Goal: Task Accomplishment & Management: Manage account settings

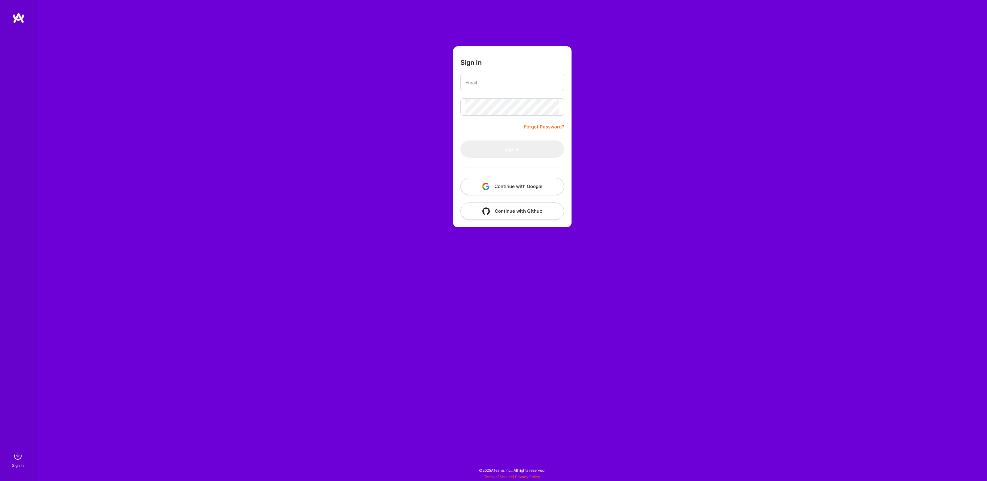
click at [498, 188] on button "Continue with Google" at bounding box center [512, 186] width 104 height 17
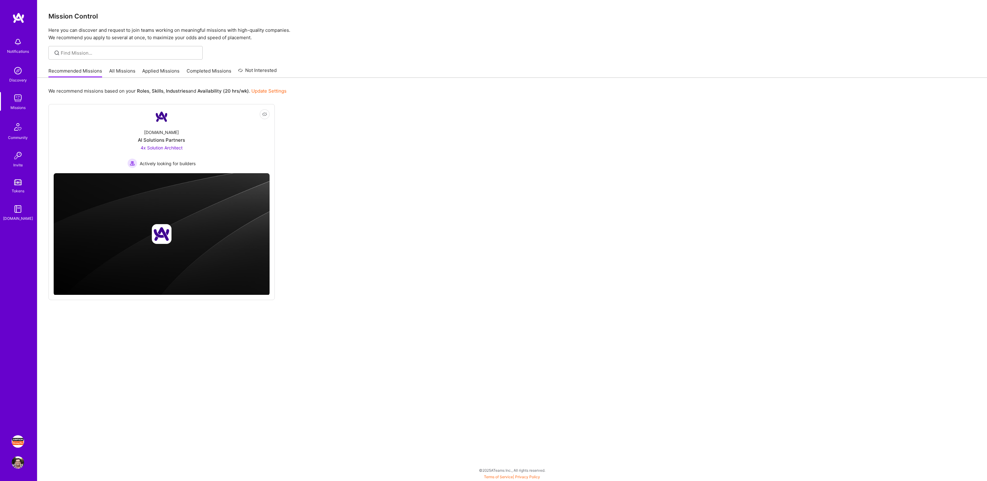
click at [17, 441] on img at bounding box center [18, 441] width 12 height 12
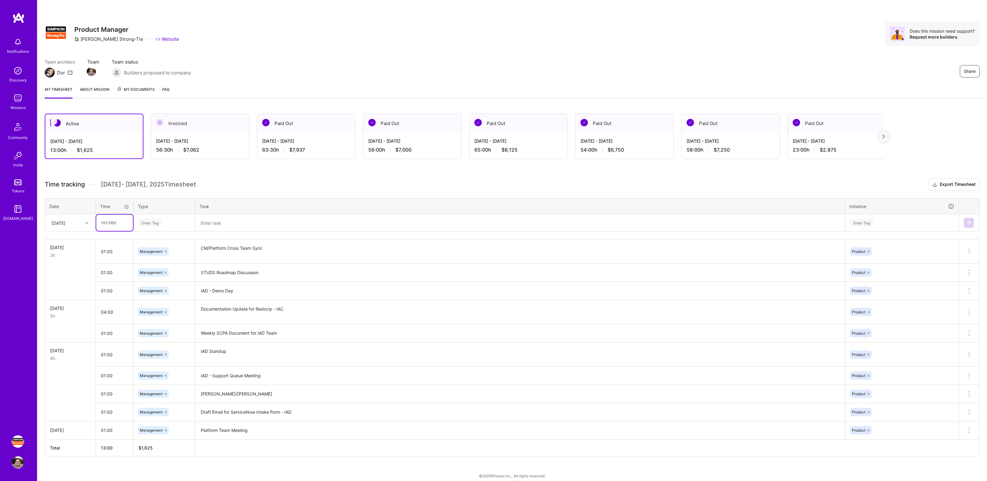
click at [115, 223] on input "text" at bounding box center [114, 222] width 37 height 16
type input "01:00"
type input "manage"
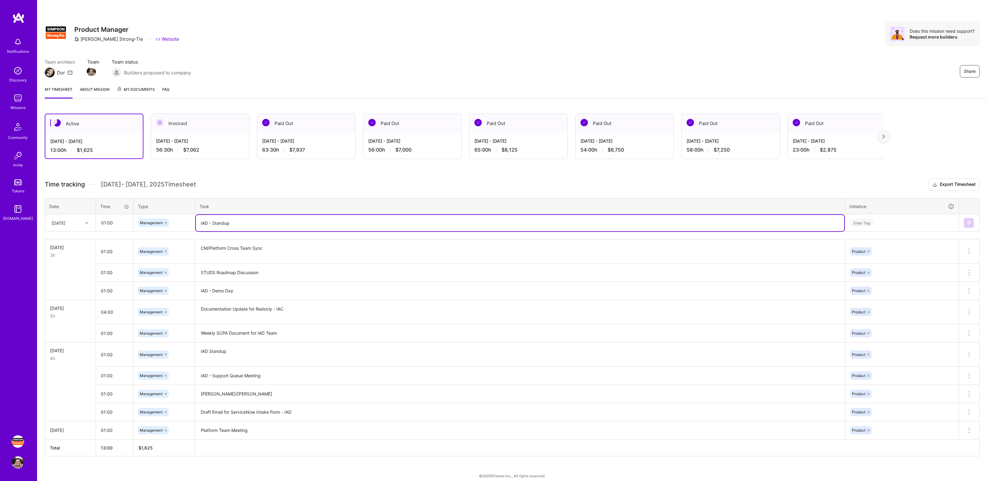
type textarea "IAD - Standup"
click at [878, 226] on div "Enter Tag" at bounding box center [901, 223] width 113 height 16
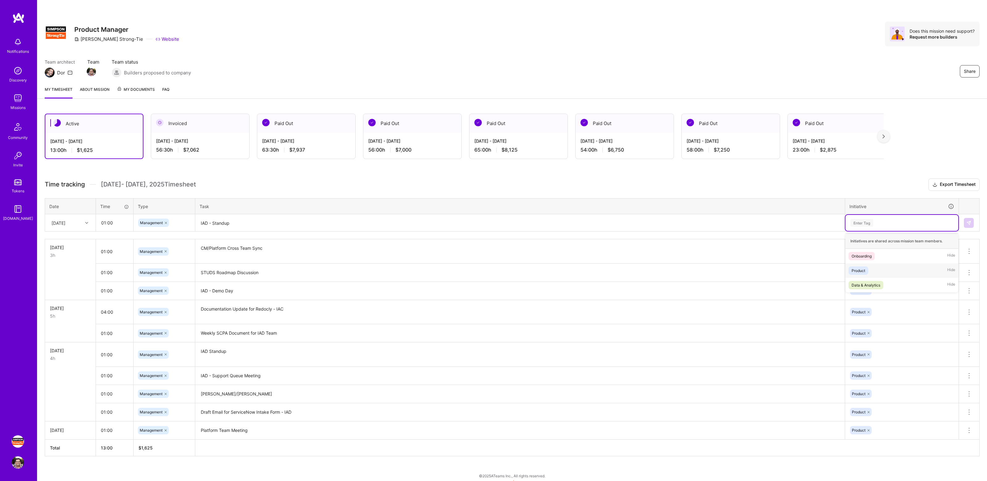
click at [870, 270] on div "Product Hide" at bounding box center [901, 270] width 113 height 14
click at [966, 224] on img at bounding box center [968, 222] width 5 height 5
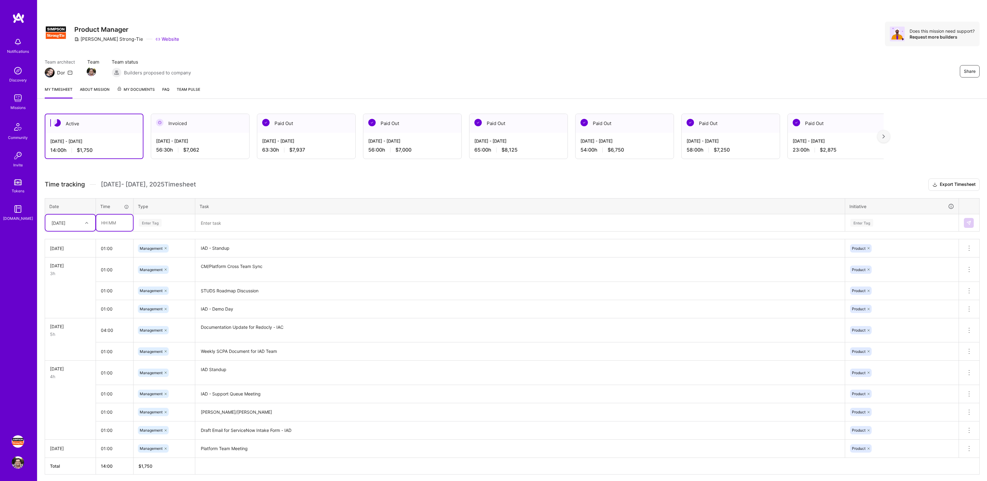
click at [116, 221] on input "text" at bounding box center [114, 222] width 37 height 16
type input "01:00"
type input "mana"
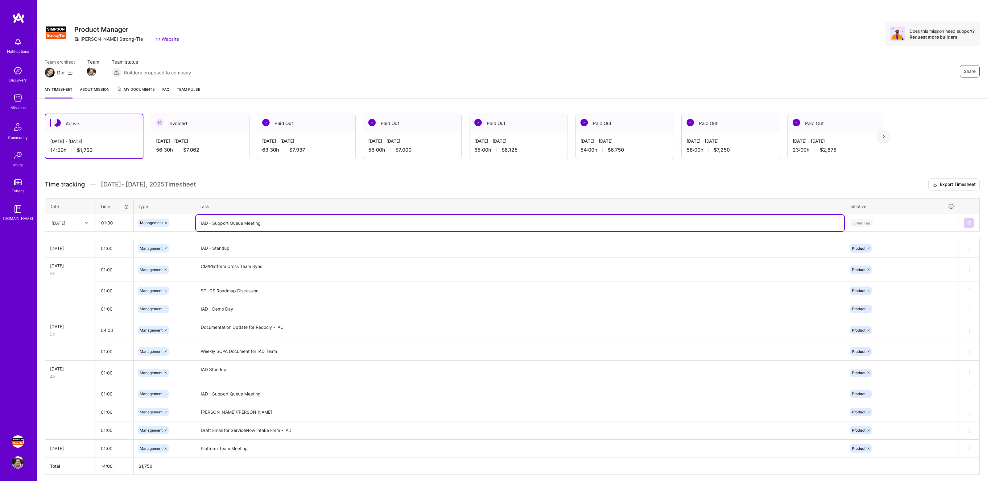
type textarea "IAD - Support Queue Meeting"
click at [859, 221] on div "Enter Tag" at bounding box center [861, 223] width 23 height 10
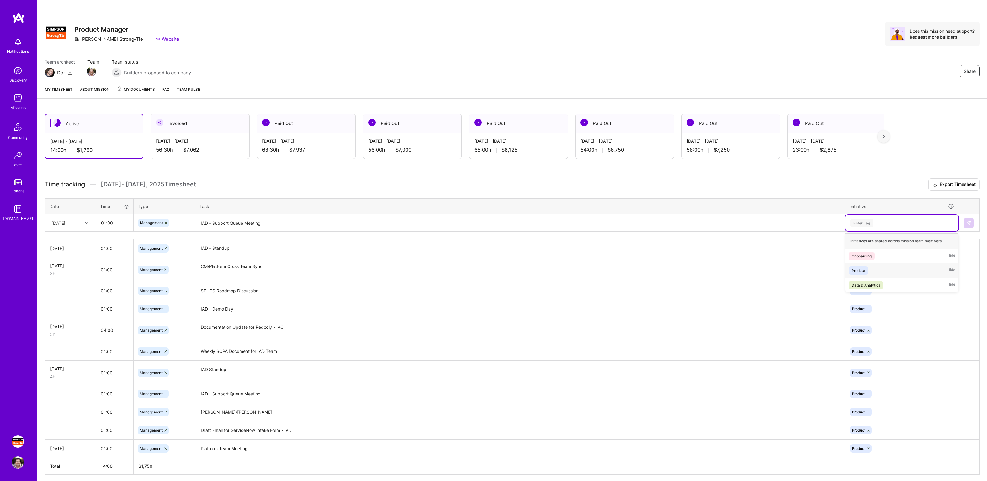
click at [868, 264] on div "Product Hide" at bounding box center [901, 270] width 113 height 14
click at [966, 223] on img at bounding box center [968, 222] width 5 height 5
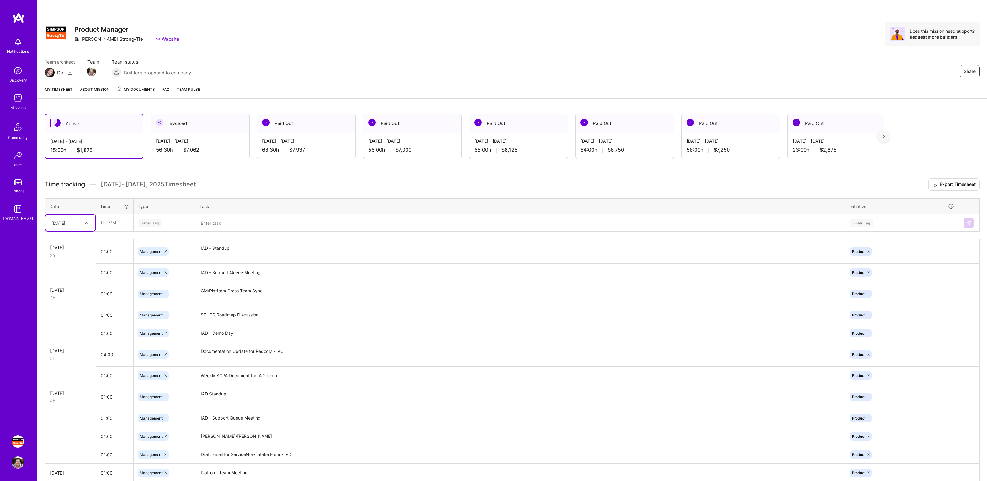
click at [253, 175] on div "Active [DATE] - [DATE] 15:00 h $1,875 Invoiced [DATE] - [DATE] 56:30 h $7,062 P…" at bounding box center [512, 317] width 950 height 422
click at [264, 174] on div "Active [DATE] - [DATE] 15:00 h $1,875 Invoiced [DATE] - [DATE] 56:30 h $7,062 P…" at bounding box center [512, 317] width 950 height 422
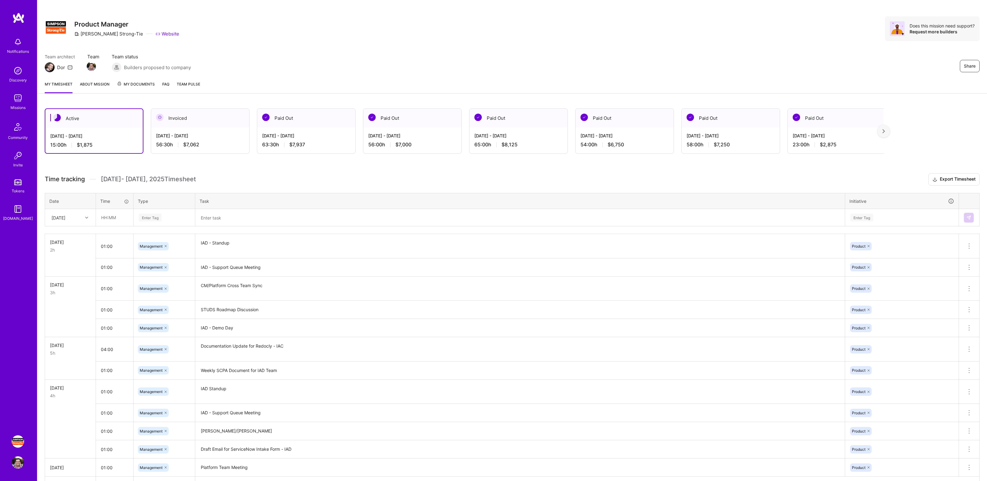
scroll to position [47, 0]
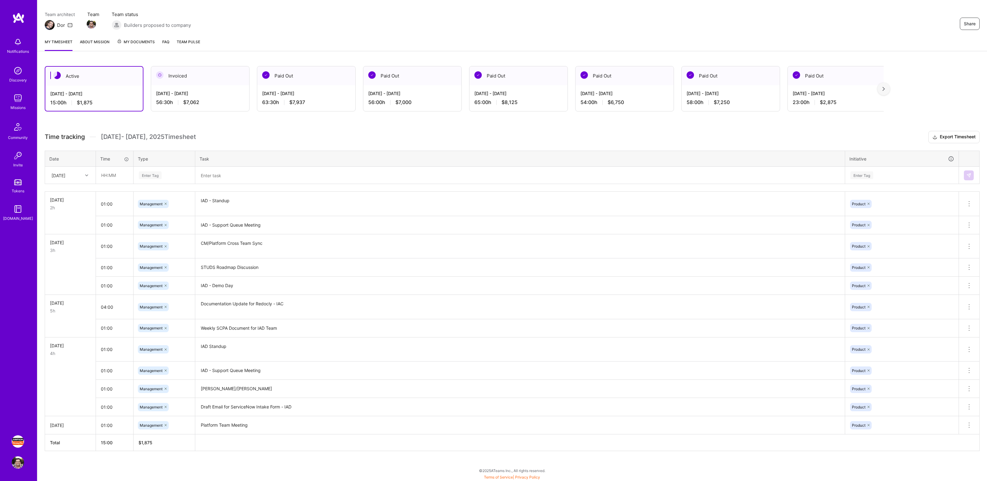
click at [282, 137] on h3 "Time tracking [DATE] - [DATE] Timesheet Export Timesheet" at bounding box center [512, 137] width 935 height 12
click at [434, 26] on div "Team architect Dor Team Team status Builders proposed to company Share" at bounding box center [512, 20] width 935 height 19
click at [469, 27] on div "Team architect Dor Team Team status Builders proposed to company Share" at bounding box center [512, 20] width 935 height 19
click at [117, 175] on input "text" at bounding box center [114, 175] width 37 height 16
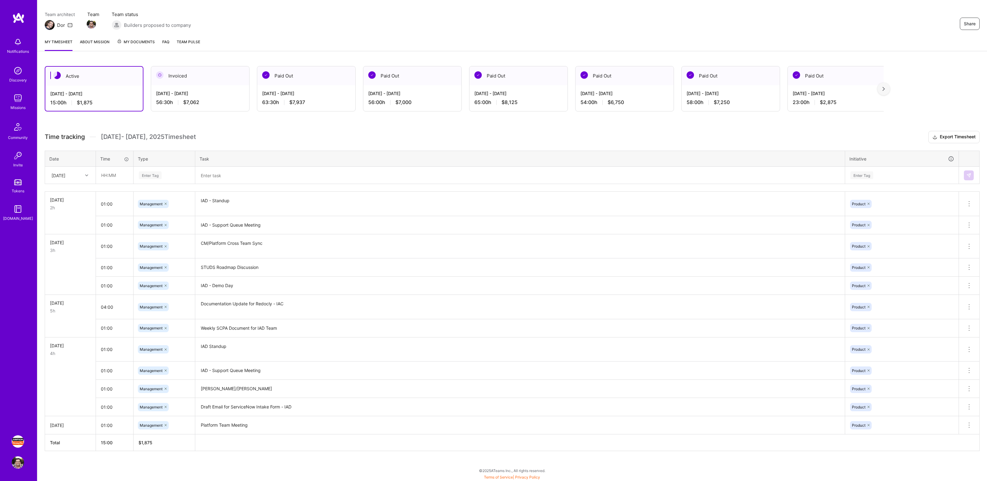
click at [713, 29] on div "Team architect Dor Team Team status Builders proposed to company Share" at bounding box center [512, 20] width 935 height 19
click at [812, 25] on div "Team architect Dor Team Team status Builders proposed to company Share" at bounding box center [512, 20] width 935 height 19
click at [728, 36] on div "My timesheet About Mission My Documents FAQ Team Pulse" at bounding box center [512, 43] width 950 height 18
click at [116, 179] on input "text" at bounding box center [114, 175] width 37 height 16
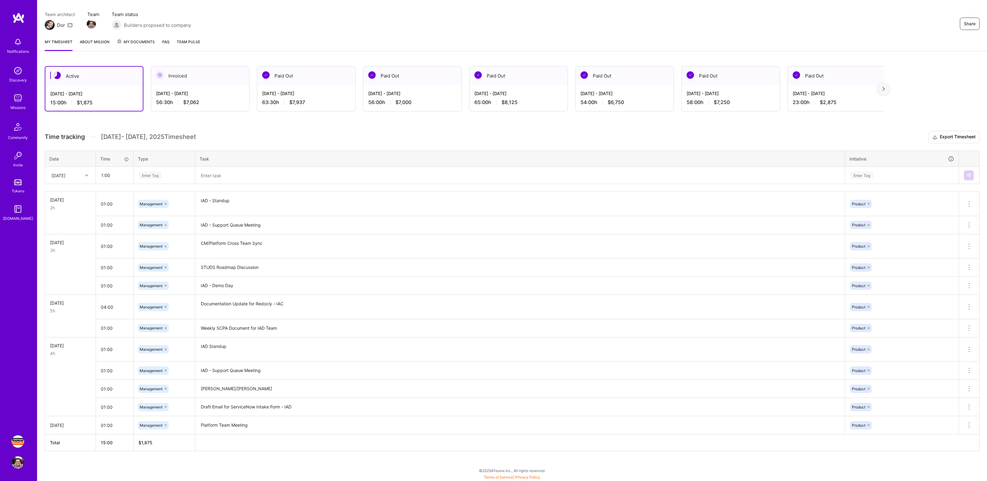
type input "01:00"
type input "manage"
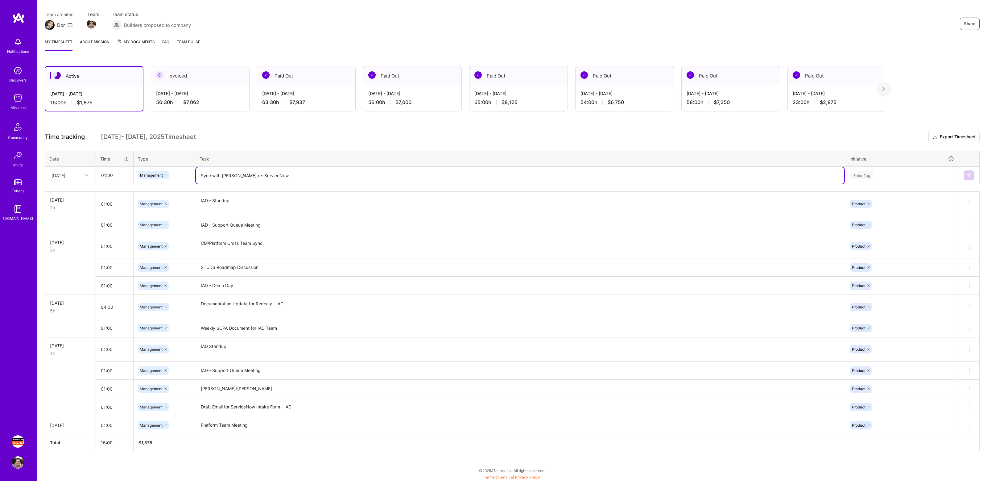
type textarea "Sync with [PERSON_NAME] re: ServiceNow"
click at [883, 174] on div "Enter Tag" at bounding box center [902, 175] width 104 height 8
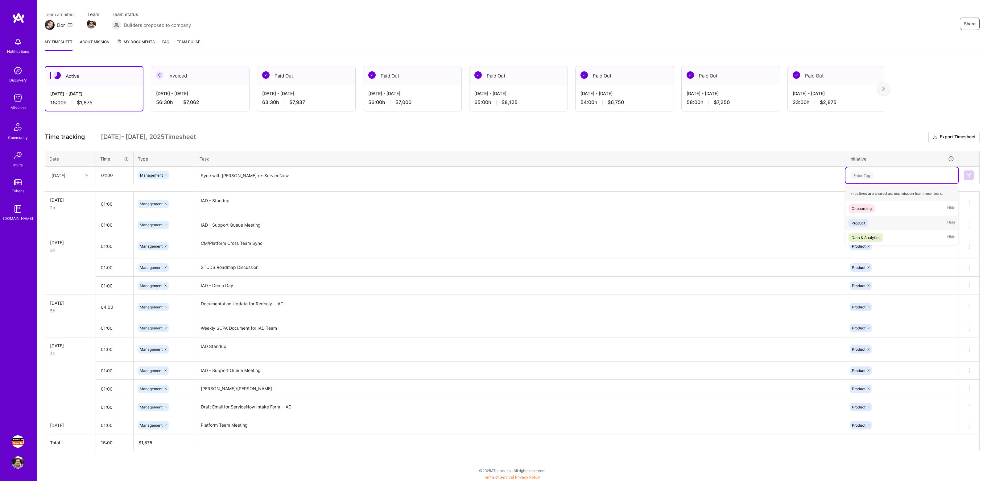
click at [875, 218] on div "Product Hide" at bounding box center [901, 223] width 113 height 14
click at [968, 174] on img at bounding box center [968, 175] width 5 height 5
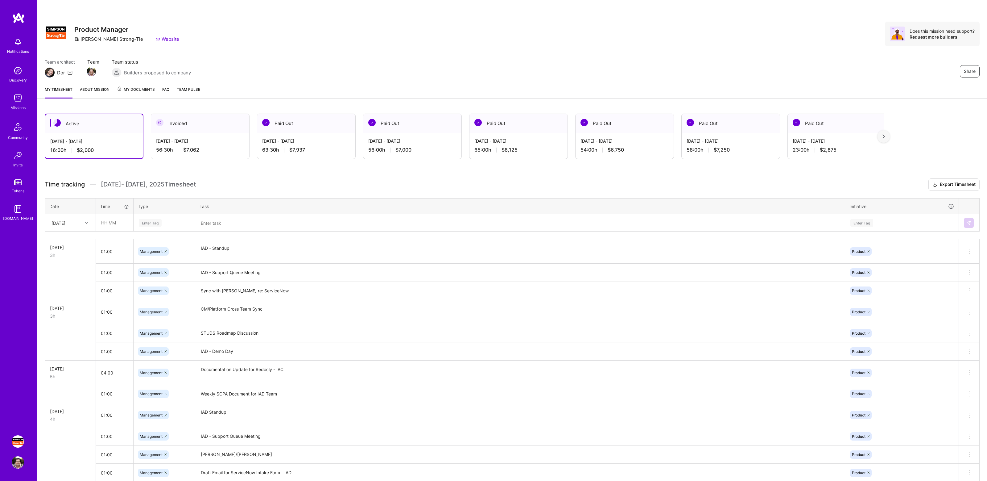
click at [304, 174] on div "Active [DATE] - [DATE] 16:00 h $2,000 Invoiced [DATE] - [DATE] 56:30 h $7,062 P…" at bounding box center [512, 326] width 950 height 440
click at [314, 179] on h3 "Time tracking [DATE] - [DATE] Timesheet Export Timesheet" at bounding box center [512, 184] width 935 height 12
click at [842, 51] on div "Share Product Manager [PERSON_NAME]-Tie Website Does this mission need support?…" at bounding box center [512, 40] width 950 height 81
click at [780, 59] on div "Team architect Dor Team Team status Builders proposed to company Share" at bounding box center [512, 68] width 935 height 19
click at [112, 227] on input "text" at bounding box center [114, 222] width 37 height 16
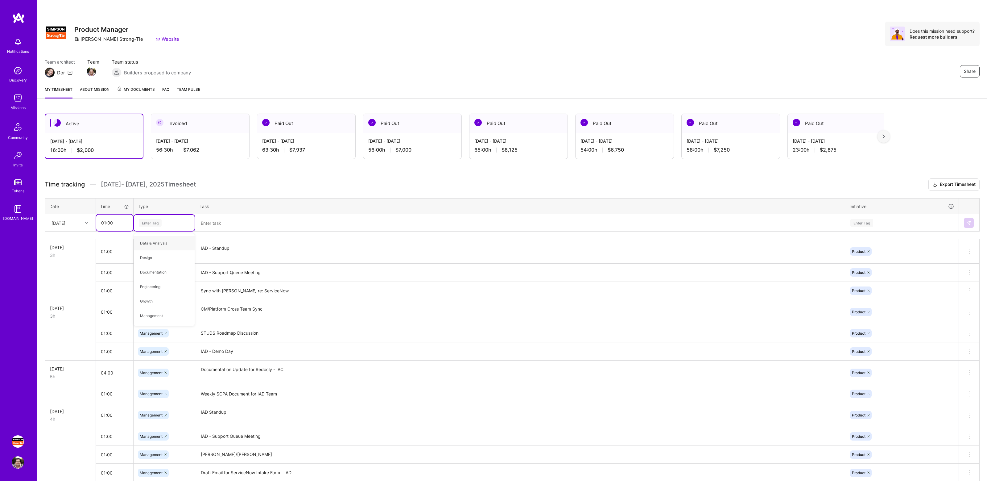
click at [107, 222] on input "01:00" at bounding box center [114, 222] width 37 height 16
click at [105, 222] on input "01:00" at bounding box center [114, 222] width 37 height 16
click at [110, 224] on input "01:00" at bounding box center [114, 222] width 37 height 16
type input "01:30"
type input "MAna"
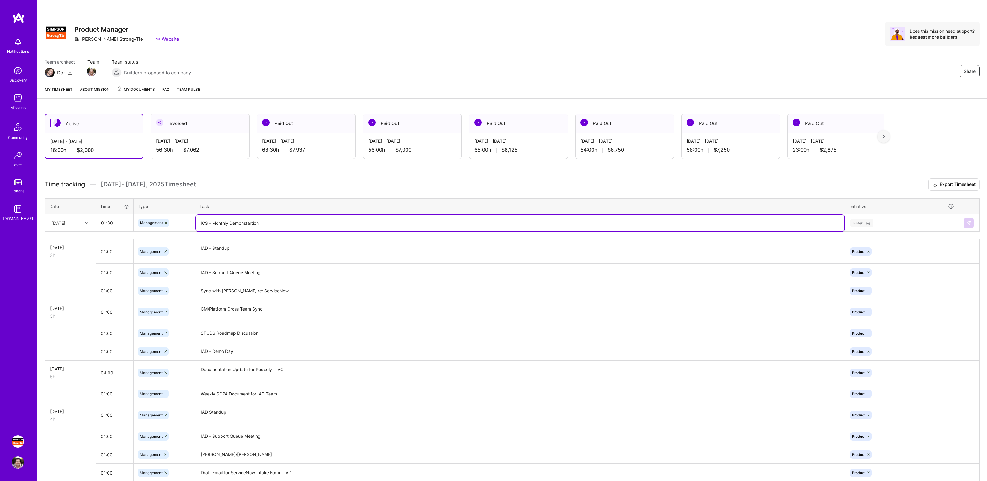
click at [250, 221] on textarea "ICS - Monthly Demonstartion" at bounding box center [520, 223] width 648 height 16
type textarea "ICS - Monthly Demonstration"
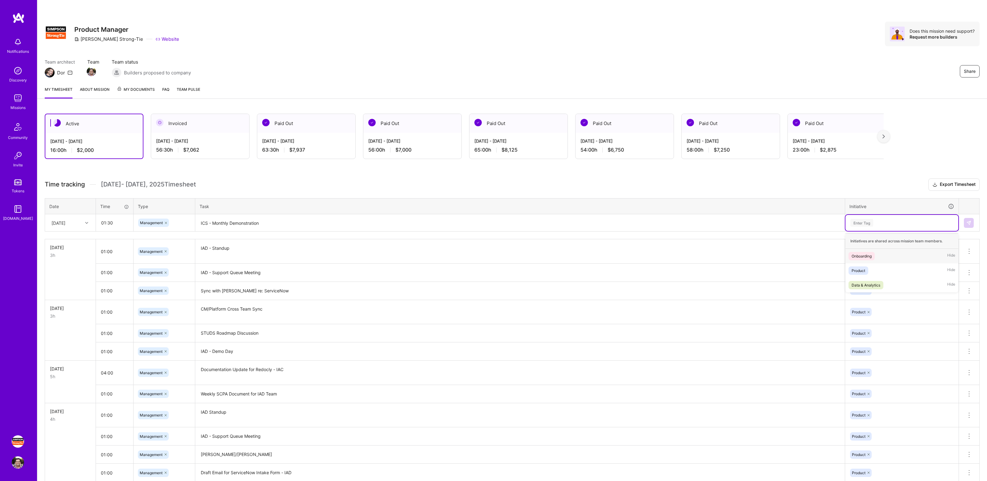
click at [872, 220] on div "Enter Tag" at bounding box center [861, 223] width 23 height 10
click at [875, 270] on div "Product Hide" at bounding box center [901, 270] width 113 height 14
click at [971, 225] on button at bounding box center [969, 223] width 10 height 10
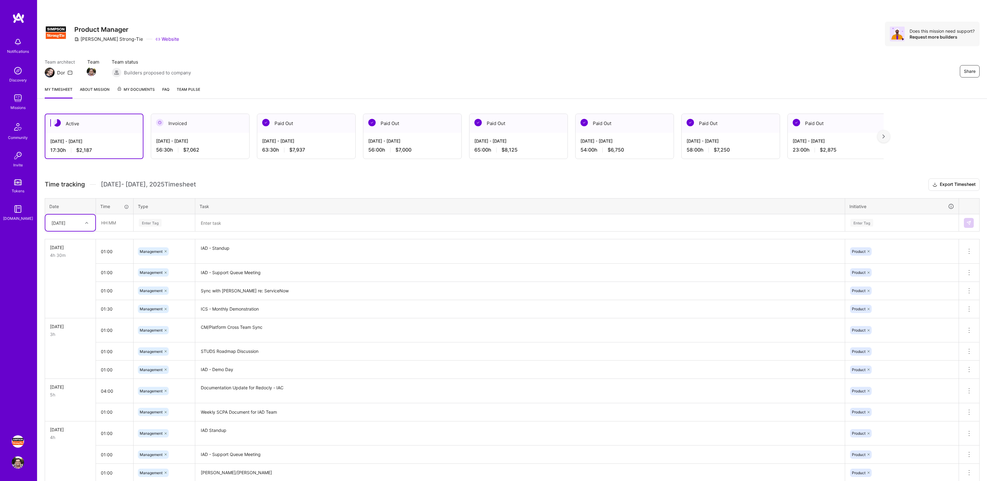
click at [264, 172] on div "Active [DATE] - [DATE] 17:30 h $2,187 Invoiced [DATE] - [DATE] 56:30 h $7,062 P…" at bounding box center [512, 335] width 950 height 459
